Goal: Navigation & Orientation: Find specific page/section

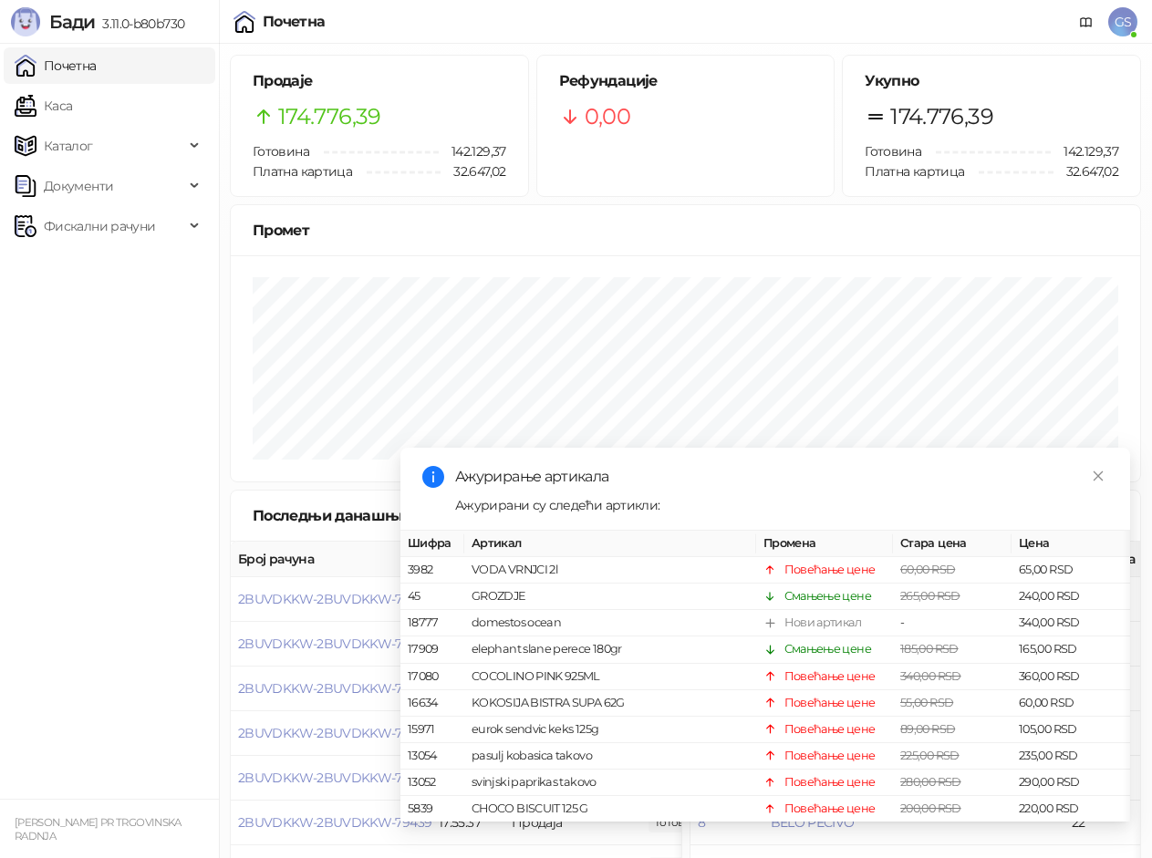
click at [102, 86] on ul "Почетна [PERSON_NAME] Документи Фискални рачуни" at bounding box center [109, 421] width 219 height 755
click at [72, 99] on link "Каса" at bounding box center [43, 106] width 57 height 36
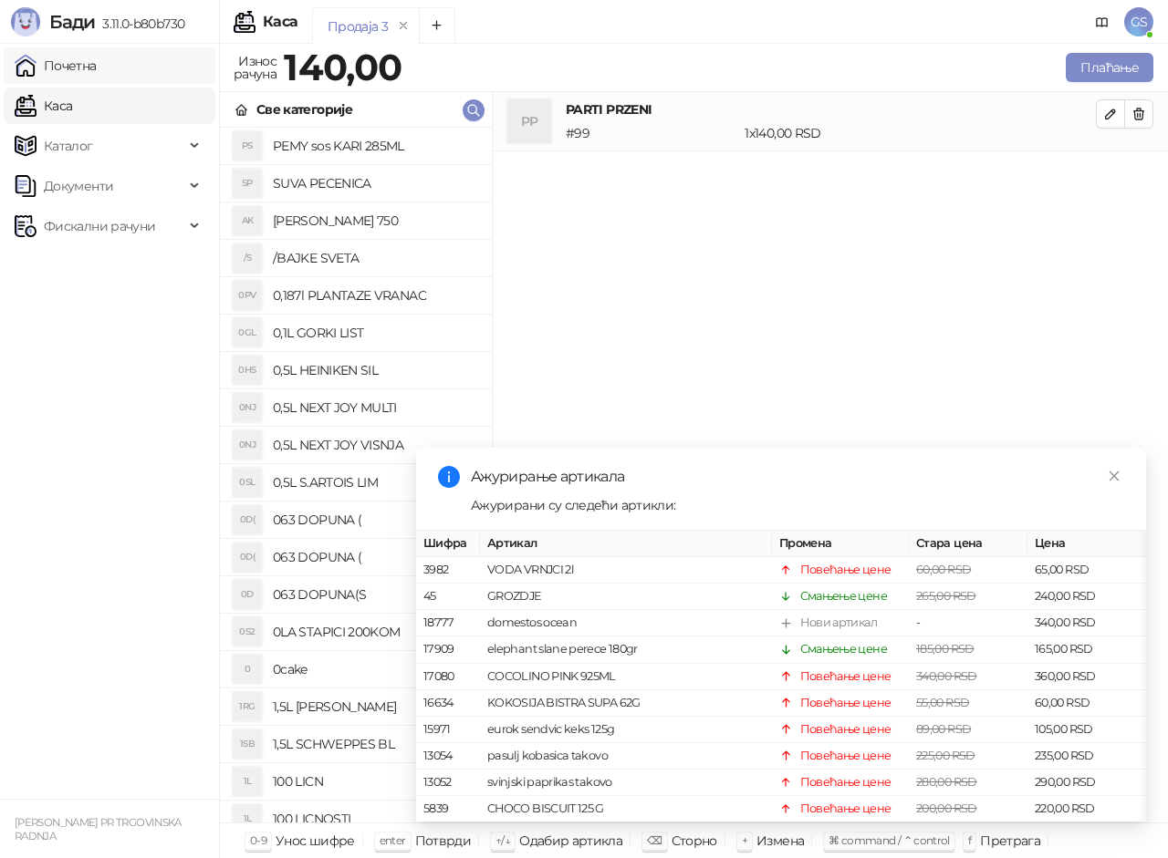
click at [97, 66] on link "Почетна" at bounding box center [56, 65] width 82 height 36
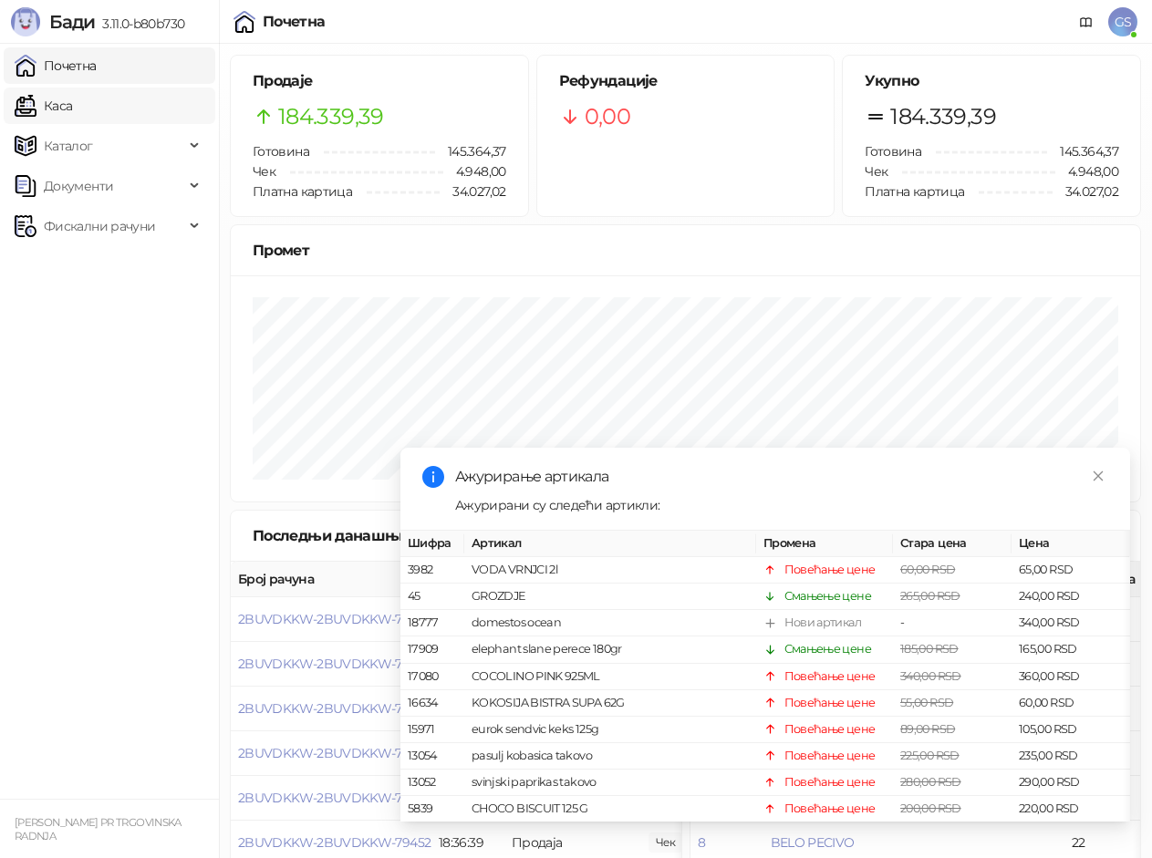
click at [72, 109] on link "Каса" at bounding box center [43, 106] width 57 height 36
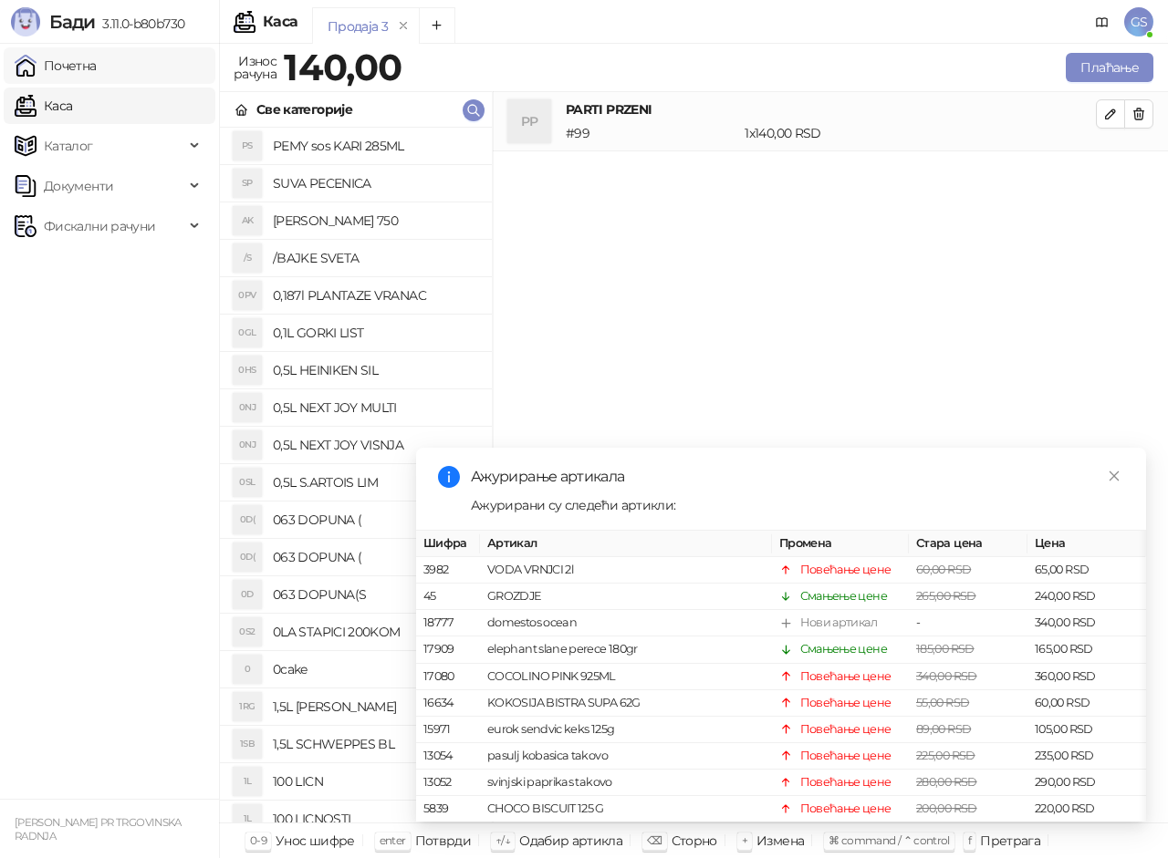
click at [97, 73] on link "Почетна" at bounding box center [56, 65] width 82 height 36
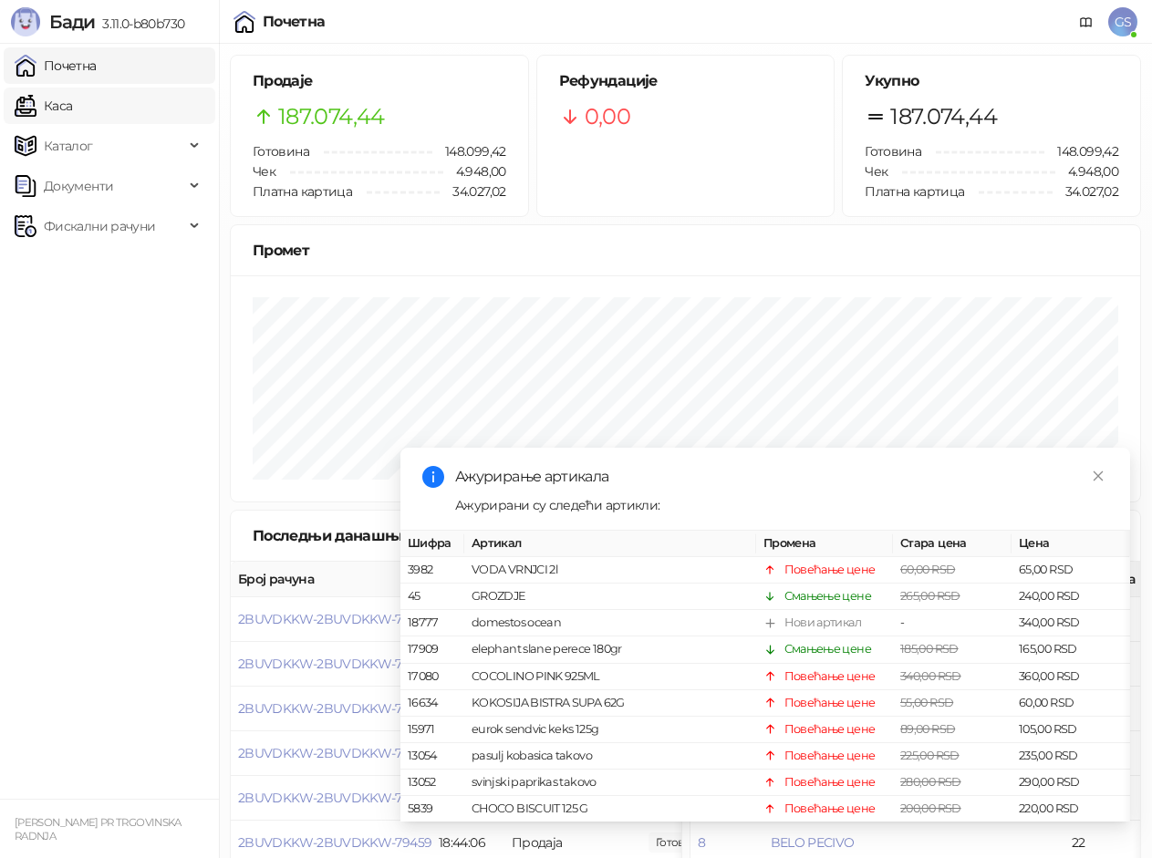
click at [72, 104] on link "Каса" at bounding box center [43, 106] width 57 height 36
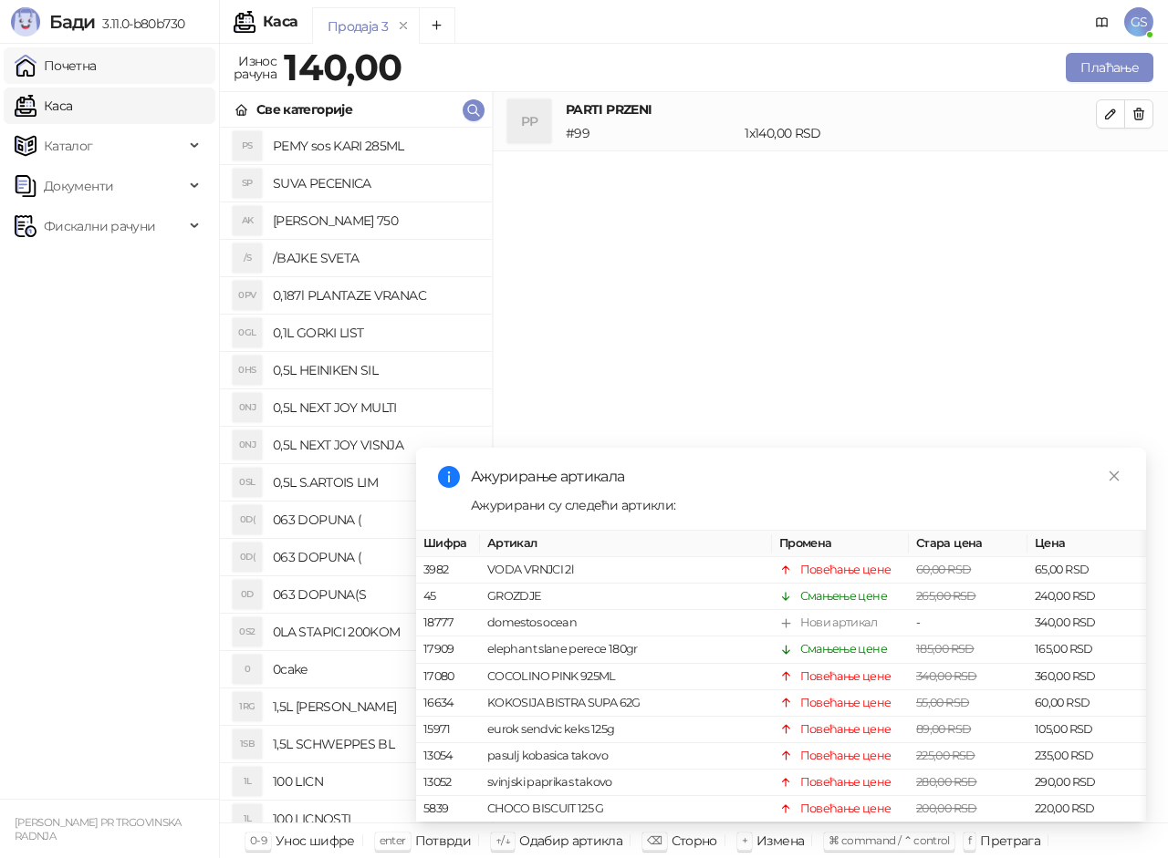
click at [93, 67] on link "Почетна" at bounding box center [56, 65] width 82 height 36
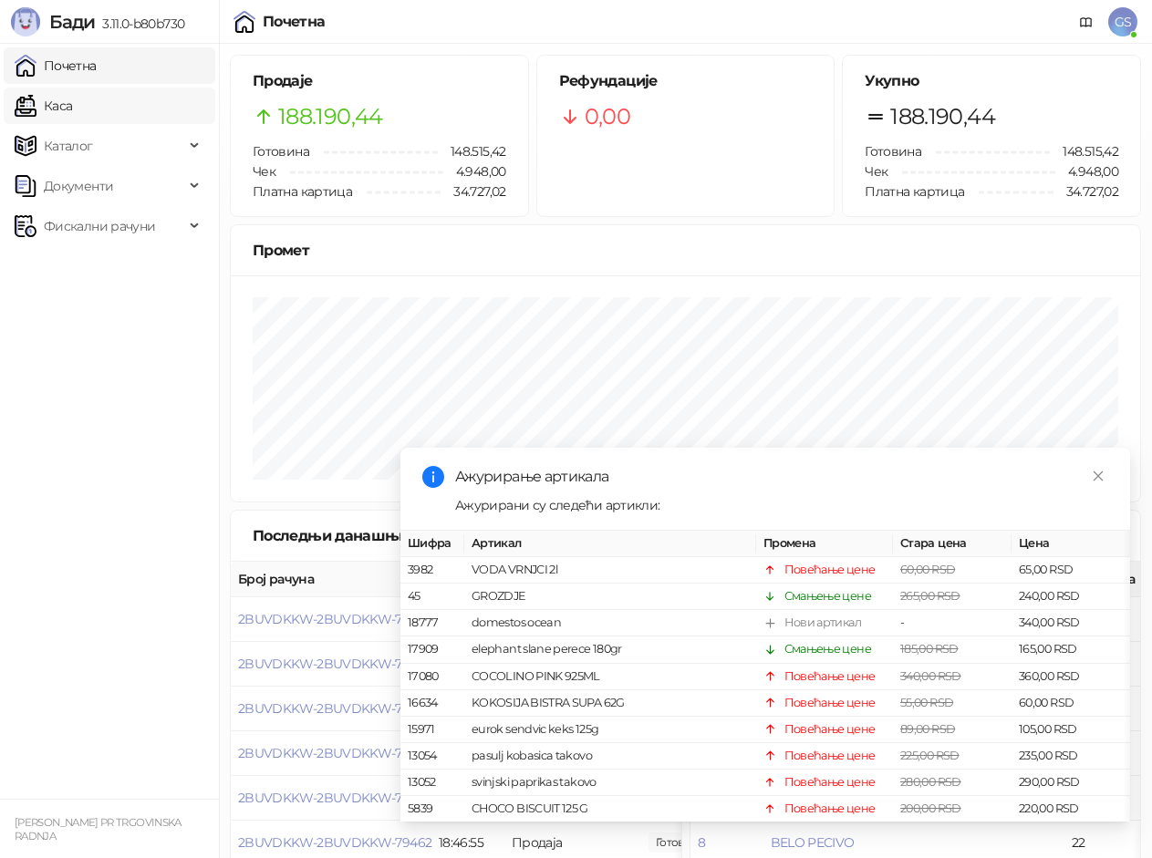
click at [72, 99] on link "Каса" at bounding box center [43, 106] width 57 height 36
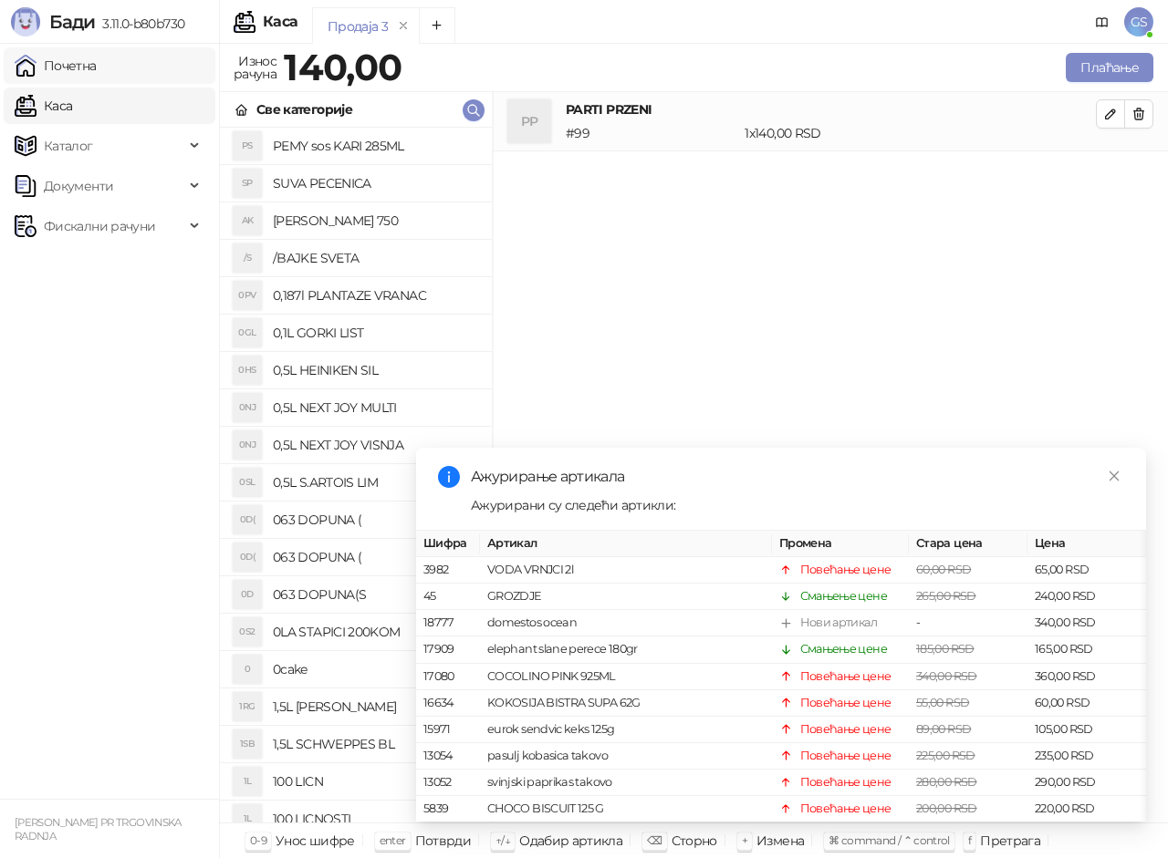
click at [84, 73] on link "Почетна" at bounding box center [56, 65] width 82 height 36
